Goal: Task Accomplishment & Management: Complete application form

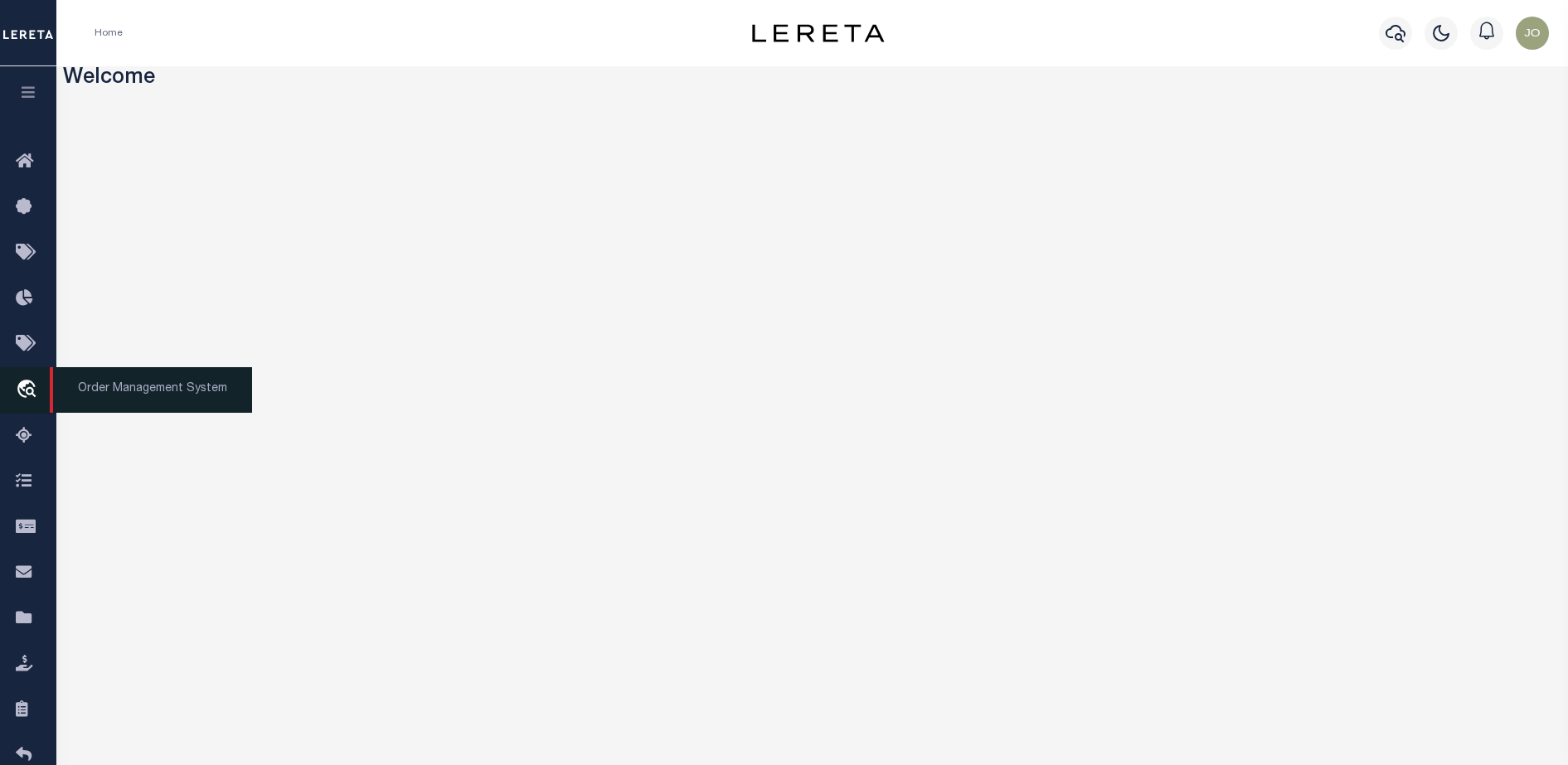
click at [20, 401] on icon "travel_explore" at bounding box center [29, 390] width 26 height 21
click at [19, 392] on icon "travel_explore" at bounding box center [29, 390] width 26 height 21
click at [408, 611] on div "Welcome Mentions and Notifications See All" at bounding box center [812, 411] width 1511 height 690
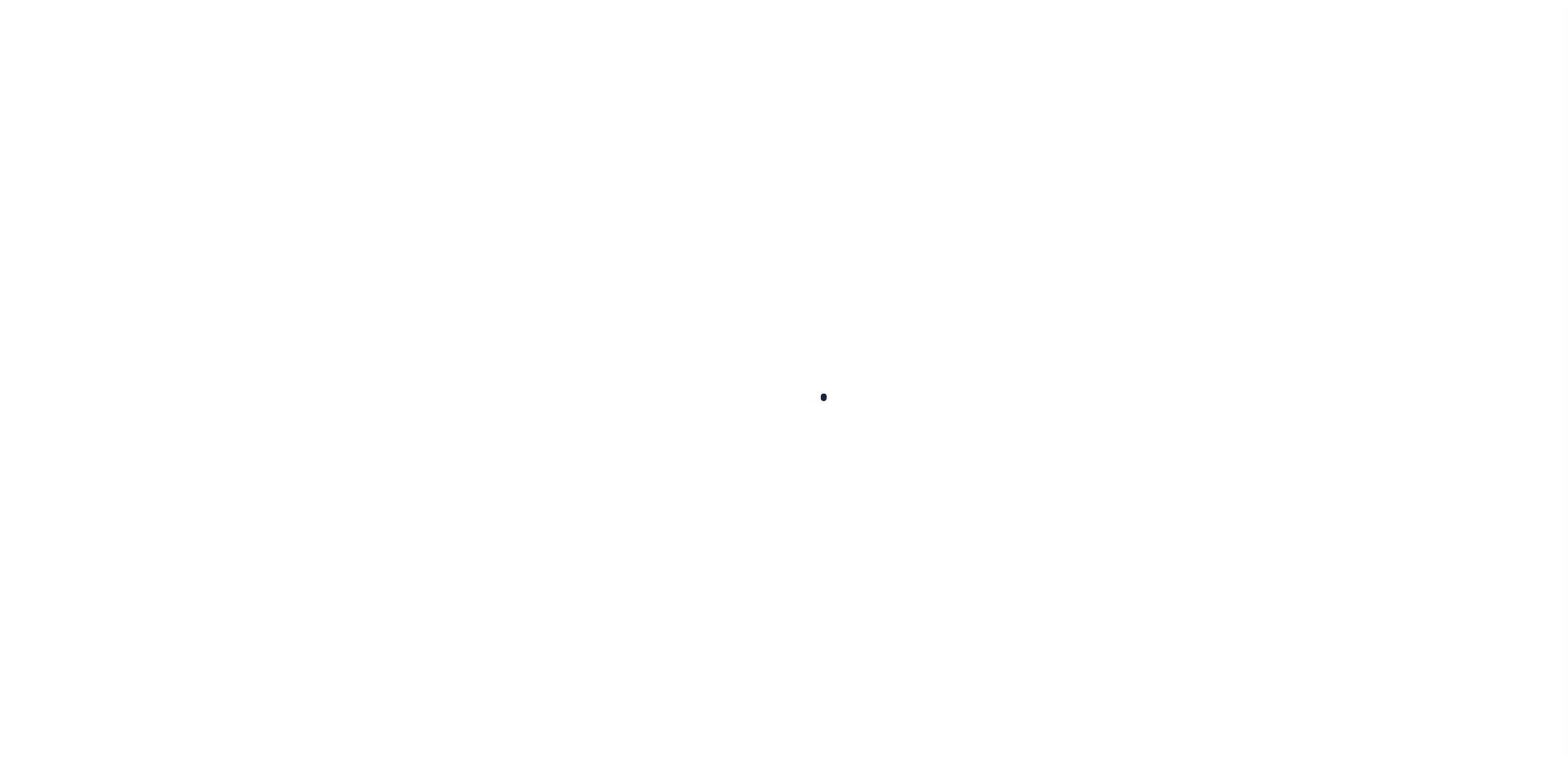
scroll to position [42, 0]
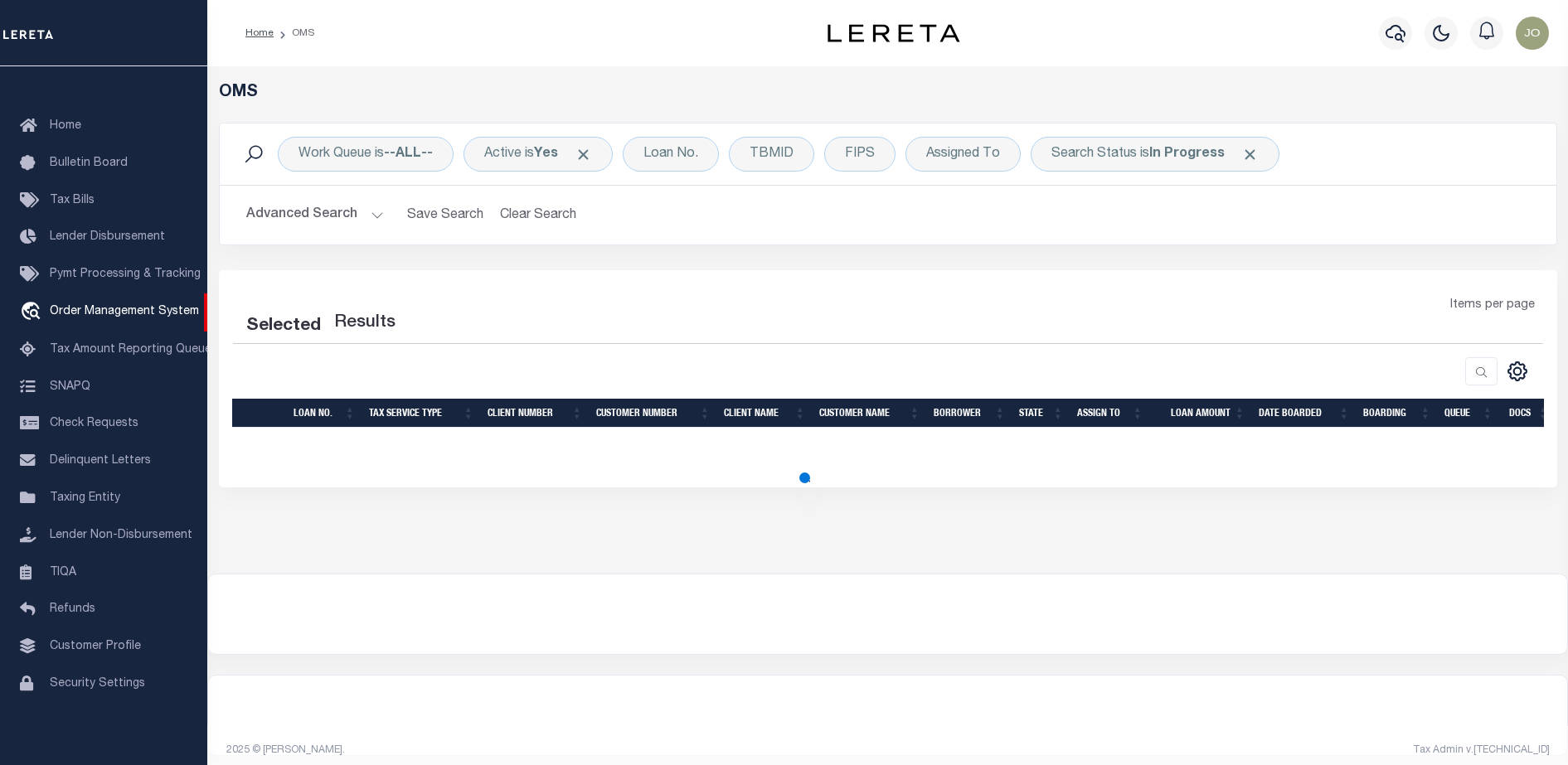
select select "200"
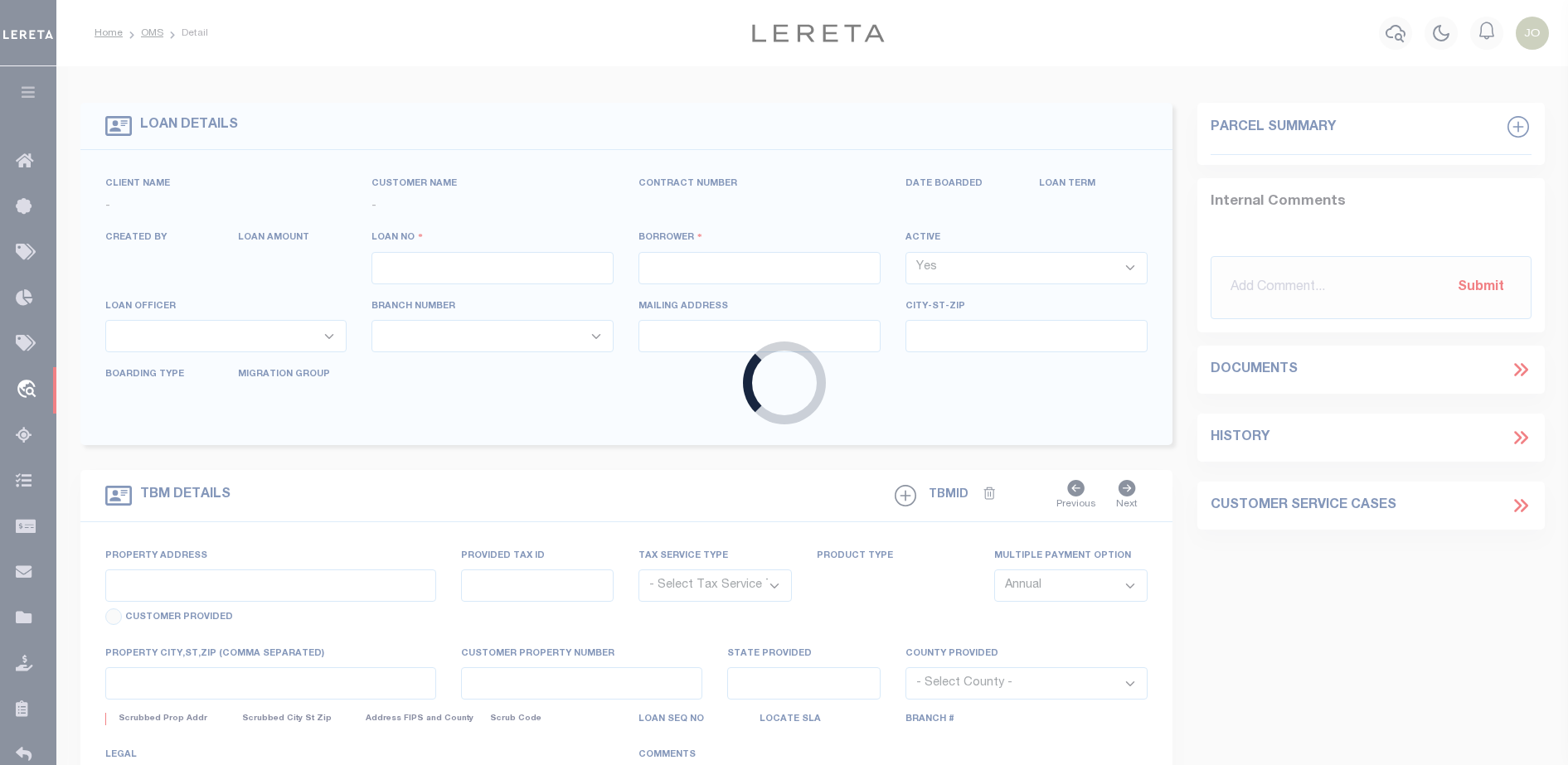
type input "714280550"
type input "BCM [GEOGRAPHIC_DATA]"
select select
type input "ATTN: [PERSON_NAME] [STREET_ADDRESS]"
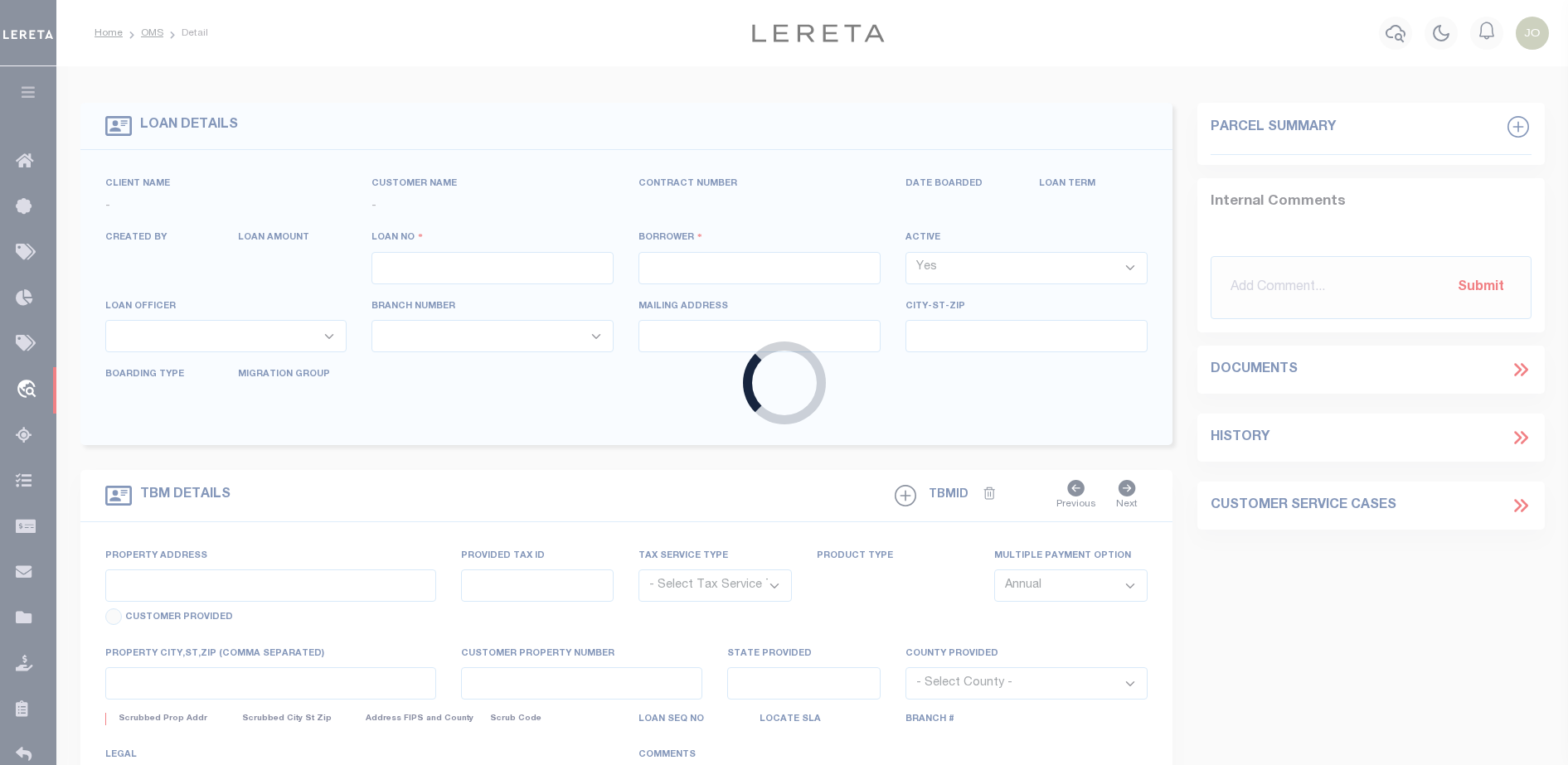
type input "[US_STATE][GEOGRAPHIC_DATA] 77591"
select select
select select "NonEscrow"
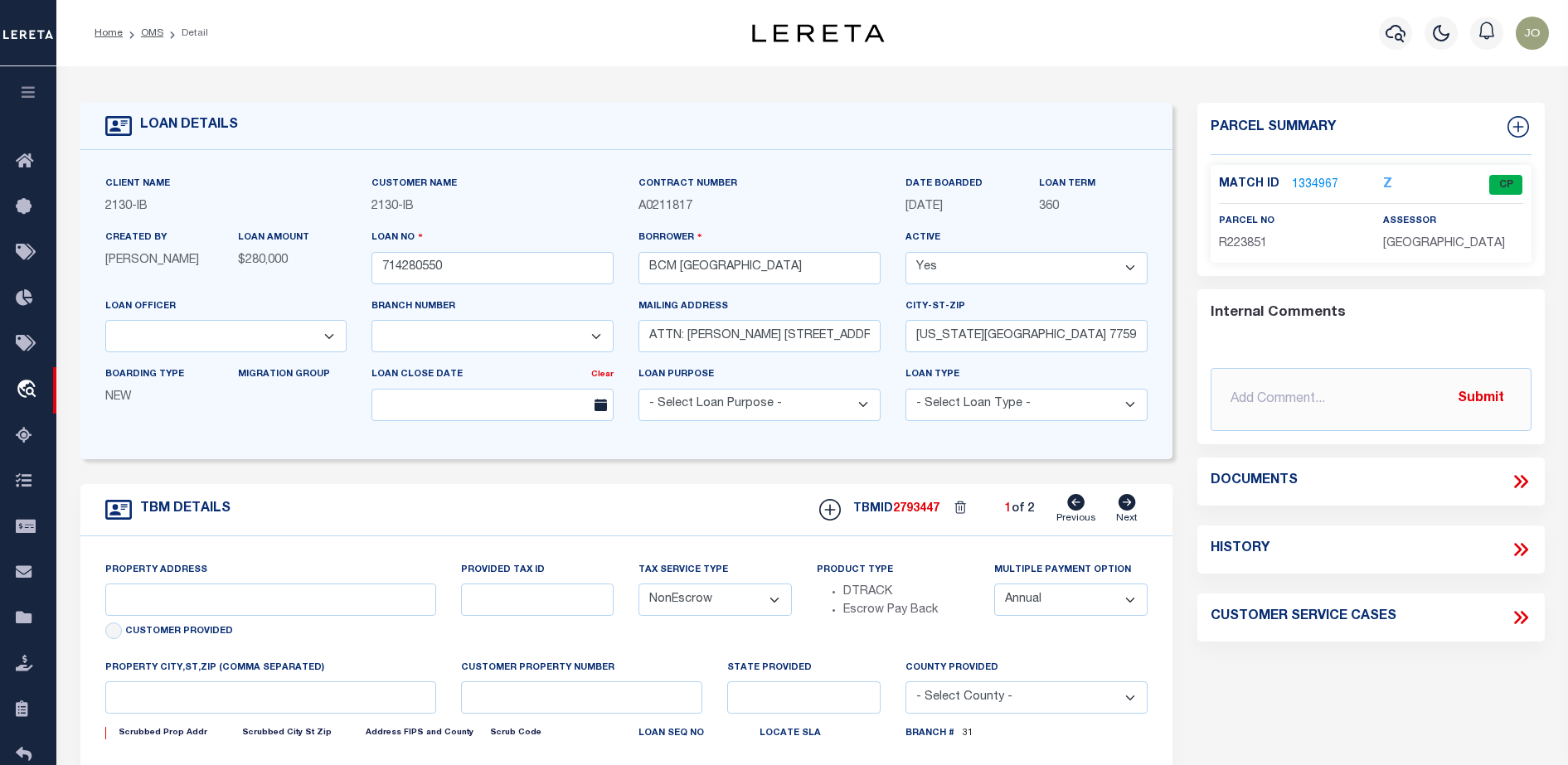
select select "2702"
select select "7065"
type input "[STREET_ADDRESS]"
select select
type input "[US_STATE][GEOGRAPHIC_DATA] 77590"
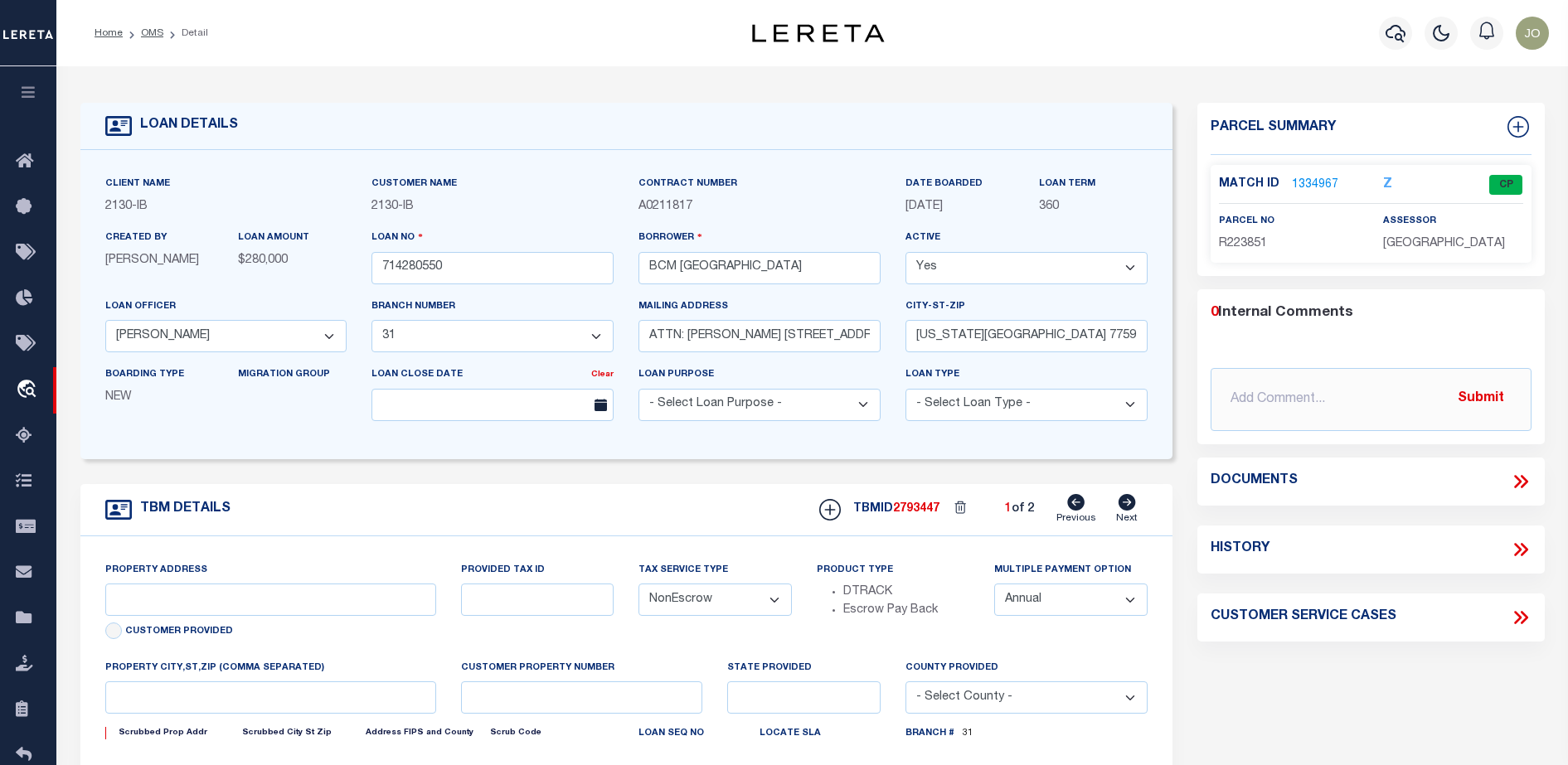
type input "[US_STATE]"
type input "[GEOGRAPHIC_DATA]"
select select
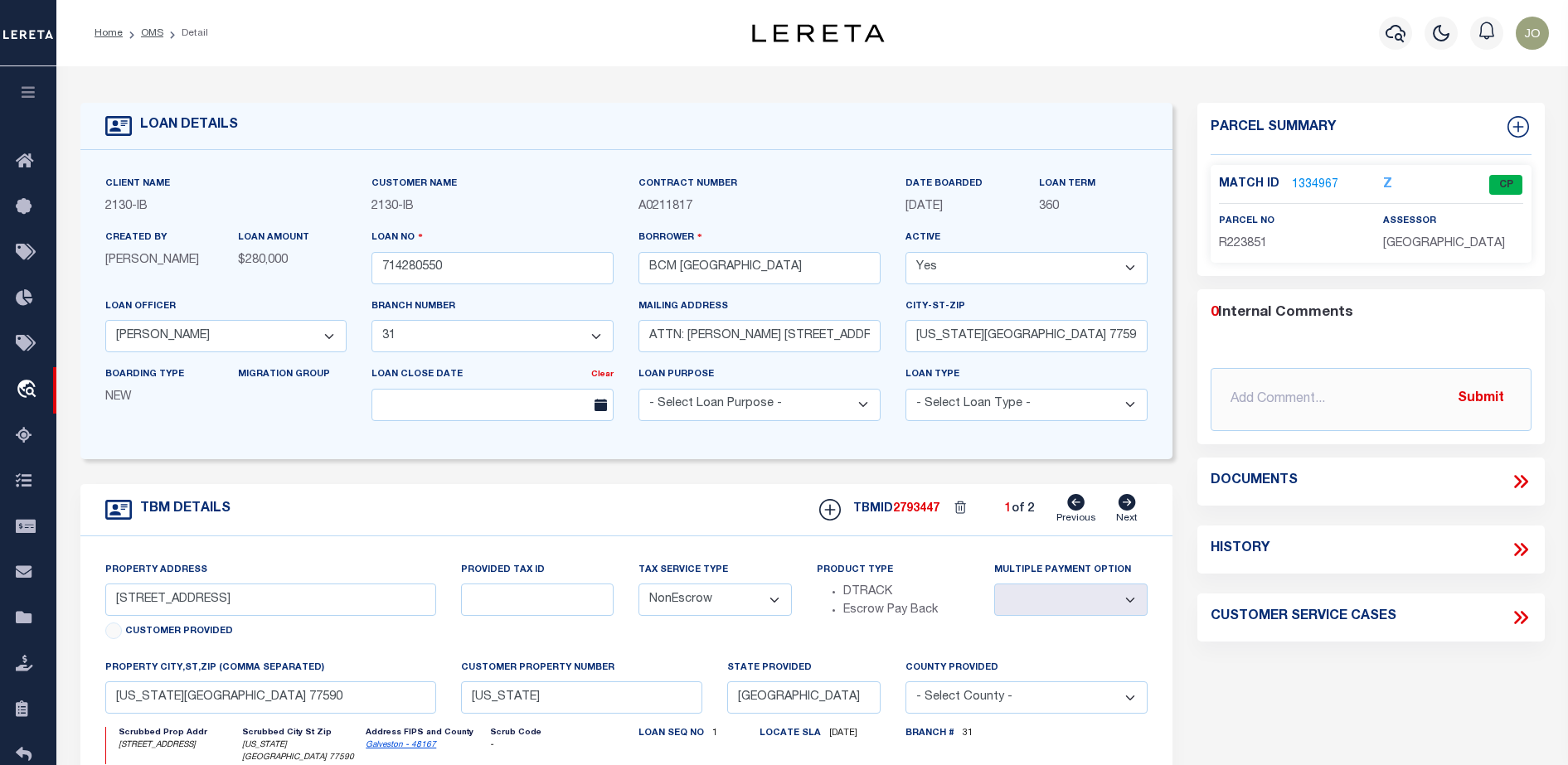
click at [1524, 480] on icon at bounding box center [1520, 481] width 21 height 21
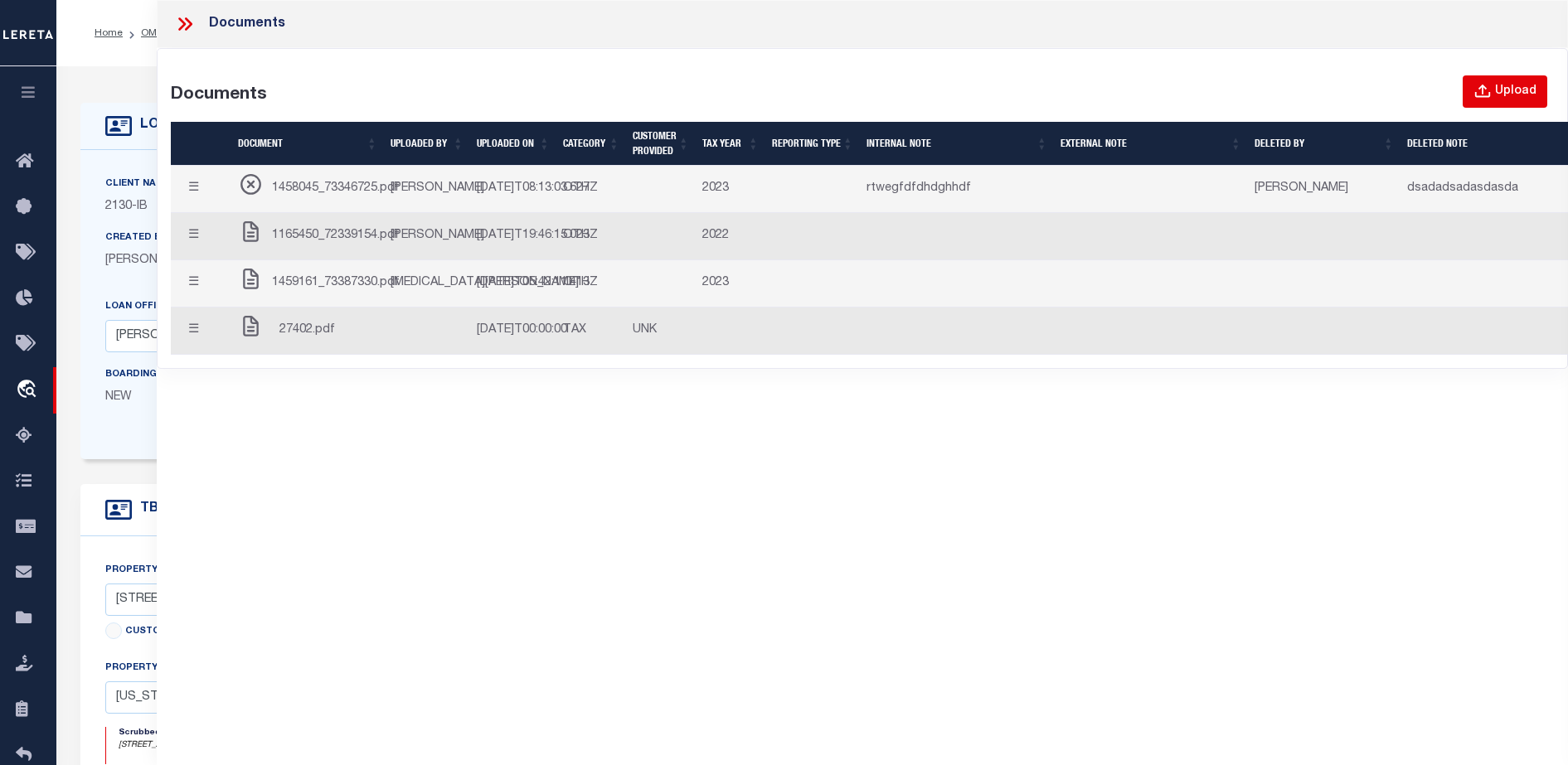
click at [1498, 94] on div "Upload" at bounding box center [1516, 92] width 41 height 19
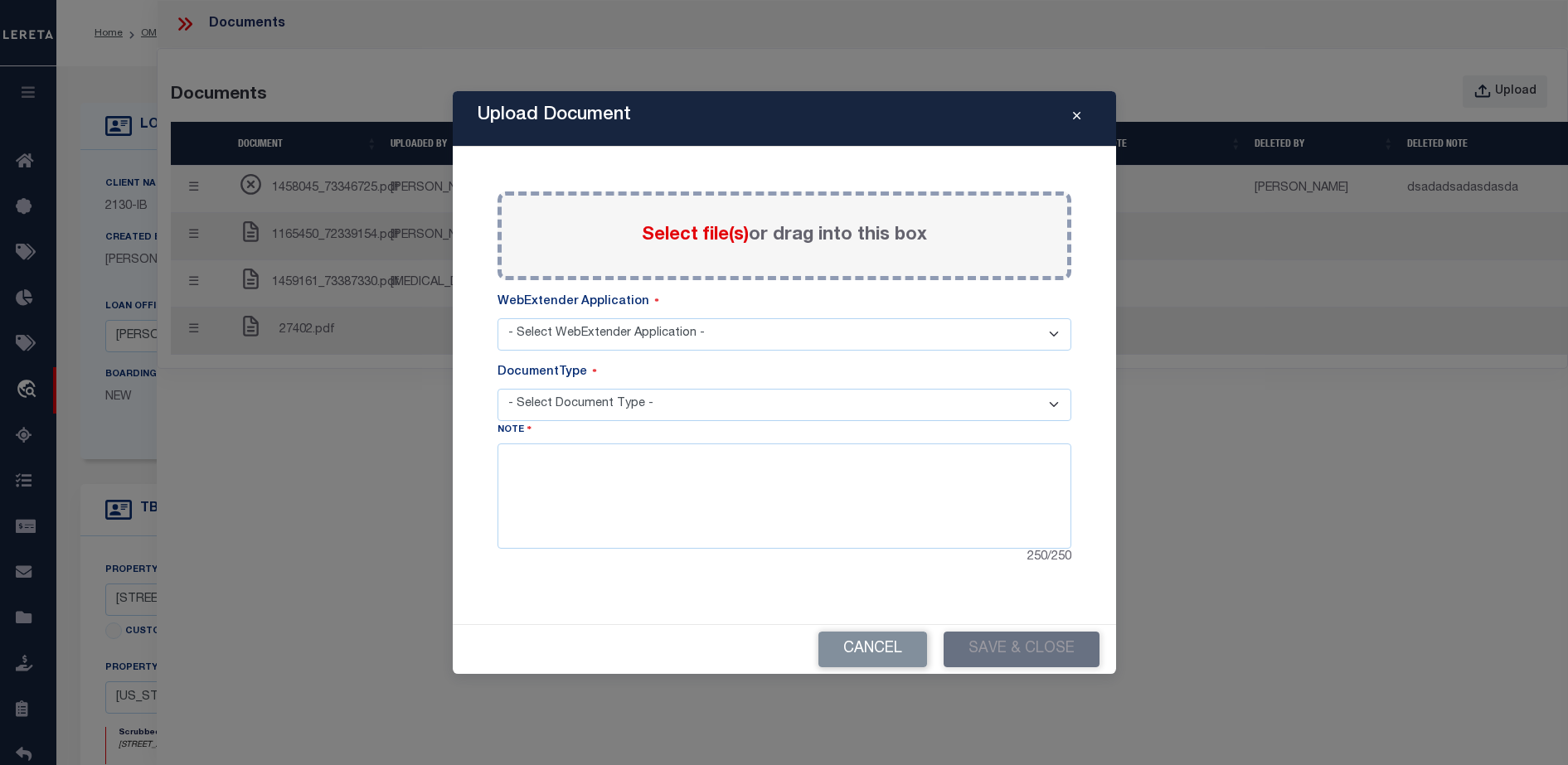
click at [785, 335] on select "- Select WebExtender Application -" at bounding box center [784, 335] width 574 height 33
click at [787, 389] on select "- Select Document Type -" at bounding box center [784, 404] width 574 height 33
click at [789, 405] on select "- Select Document Type -" at bounding box center [784, 404] width 574 height 33
click at [852, 312] on div "WebExtender Application" at bounding box center [784, 306] width 574 height 25
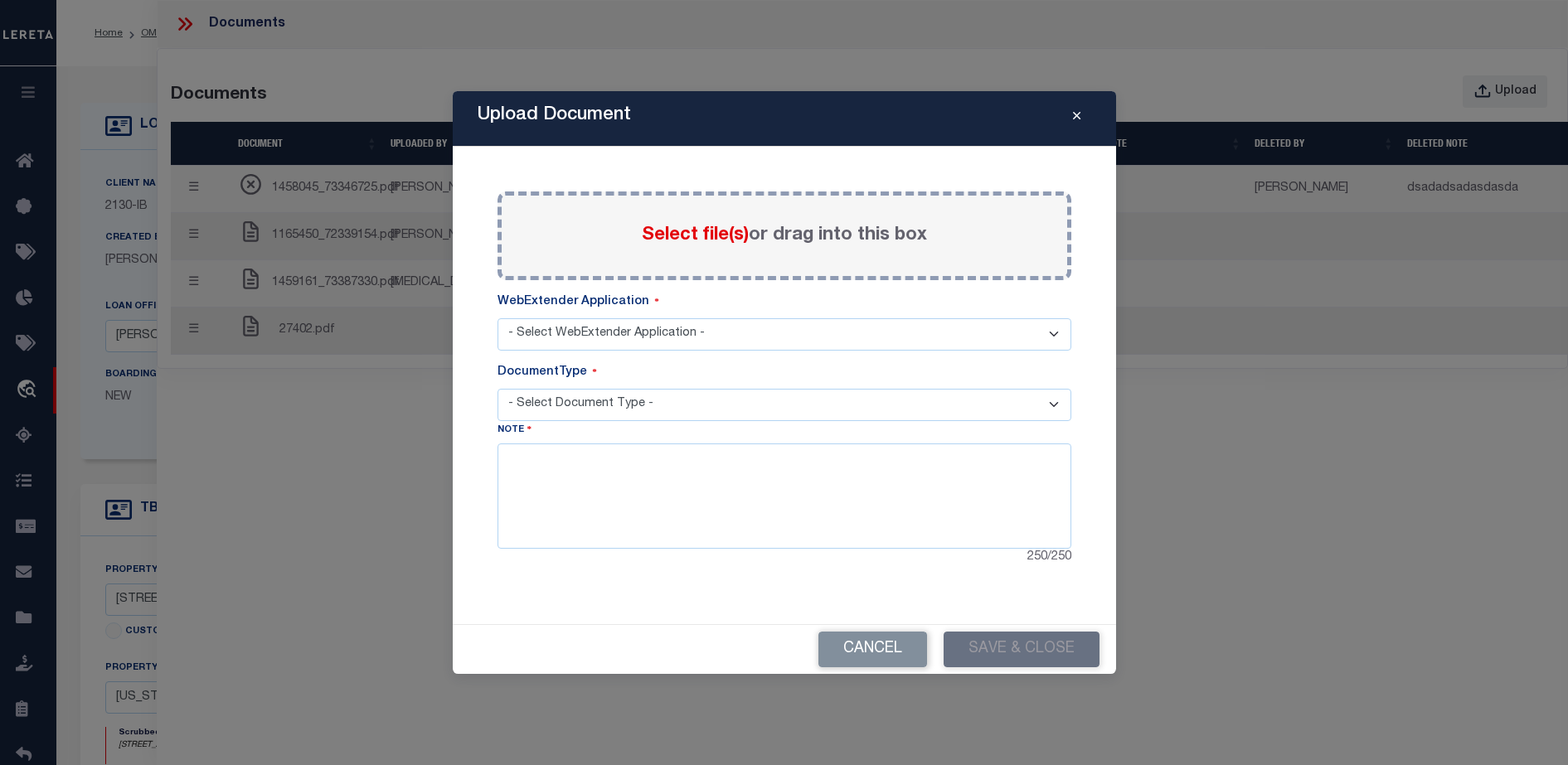
click at [841, 335] on select "- Select WebExtender Application -" at bounding box center [784, 335] width 574 height 33
click at [792, 423] on div "Note 250 / 250" at bounding box center [784, 494] width 574 height 146
click at [787, 421] on div "Note 250 / 250" at bounding box center [784, 494] width 574 height 146
